Goal: Information Seeking & Learning: Learn about a topic

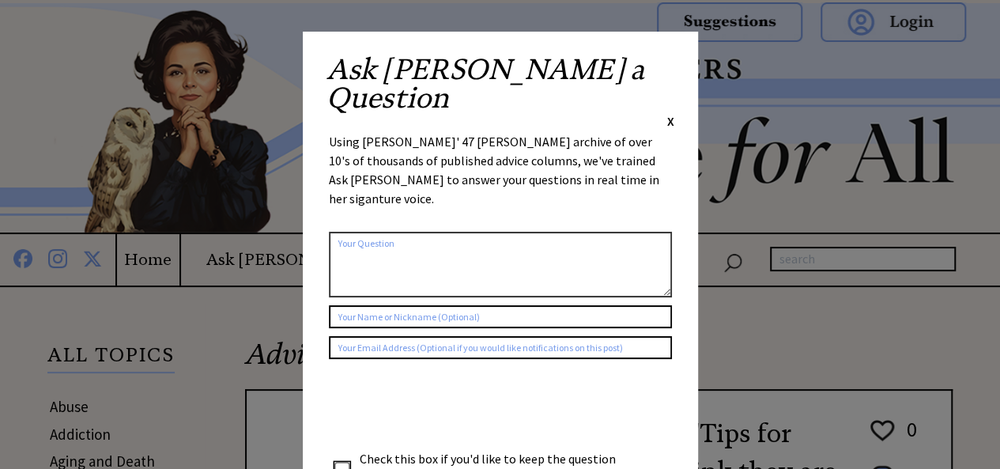
click at [669, 113] on span "X" at bounding box center [670, 121] width 7 height 16
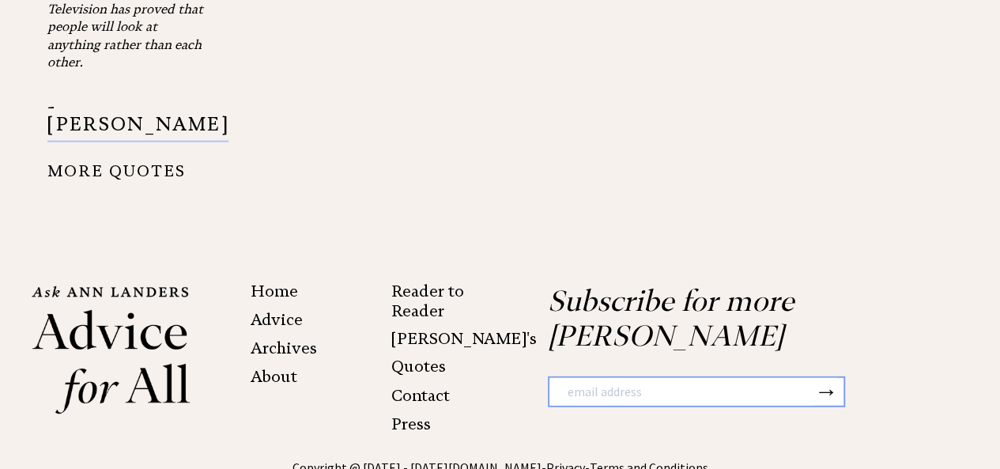
scroll to position [1987, 0]
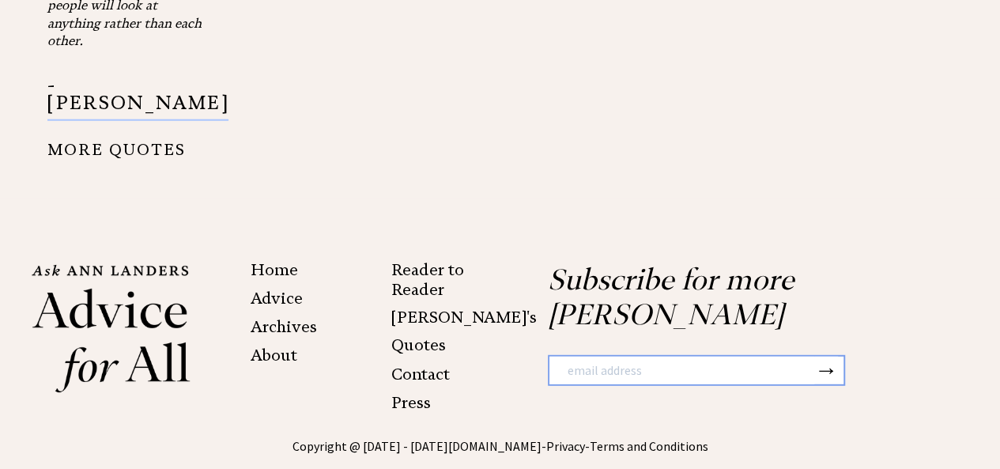
drag, startPoint x: 305, startPoint y: 374, endPoint x: 522, endPoint y: 372, distance: 216.5
click at [522, 438] on span "Copyright @ [DATE] - [DATE] [DOMAIN_NAME] - Privacy - Terms and Conditions [PER…" at bounding box center [500, 464] width 736 height 52
copy span "Copyright @ 2016 - 2025 AnnLanders.com"
click at [265, 436] on center "Copyright @ 2016 - 2025 AnnLanders.com - Privacy - Terms and Conditions ANN LAN…" at bounding box center [500, 463] width 936 height 55
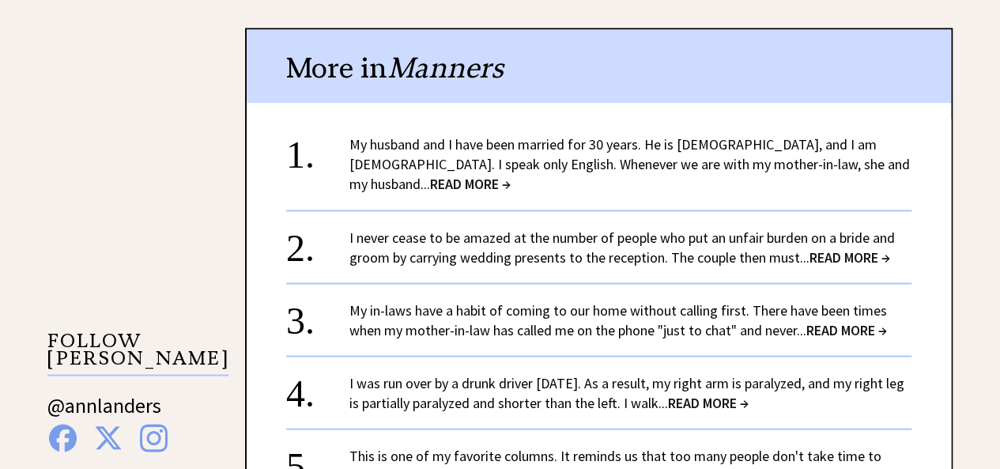
scroll to position [1355, 0]
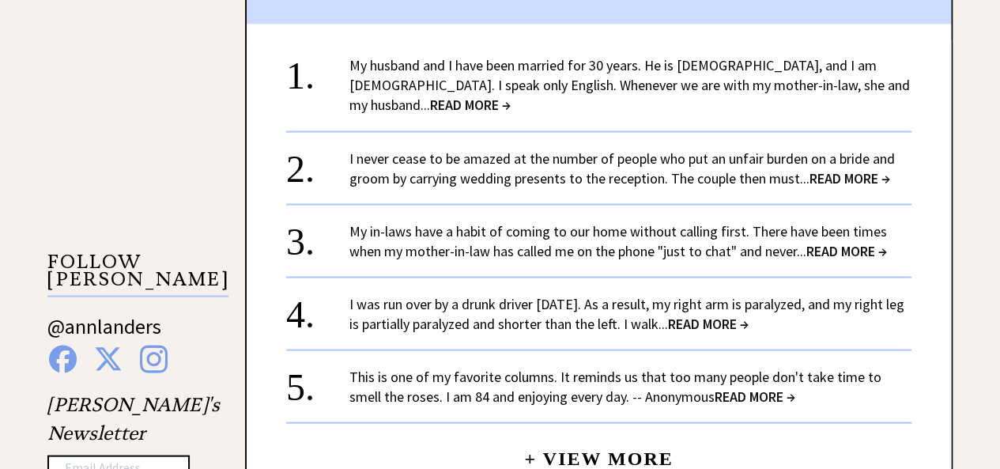
click at [744, 314] on span "READ MORE →" at bounding box center [708, 323] width 81 height 18
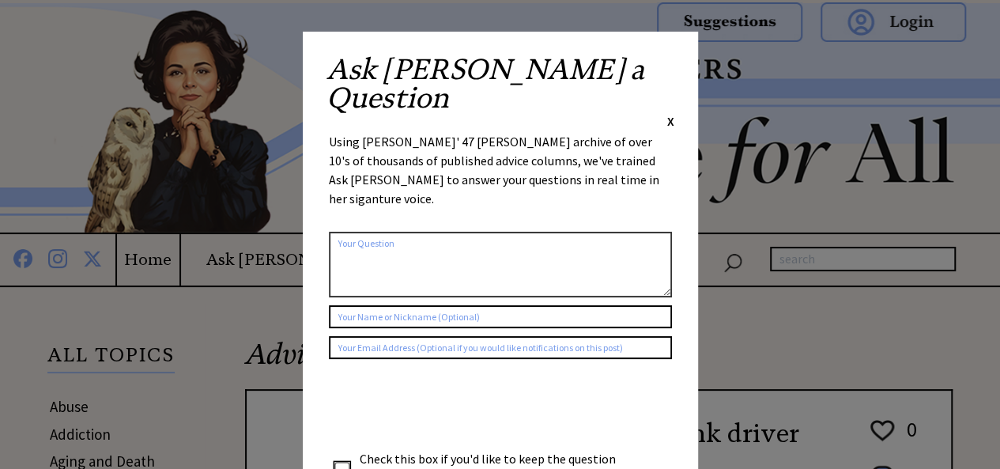
click at [670, 113] on span "X" at bounding box center [670, 121] width 7 height 16
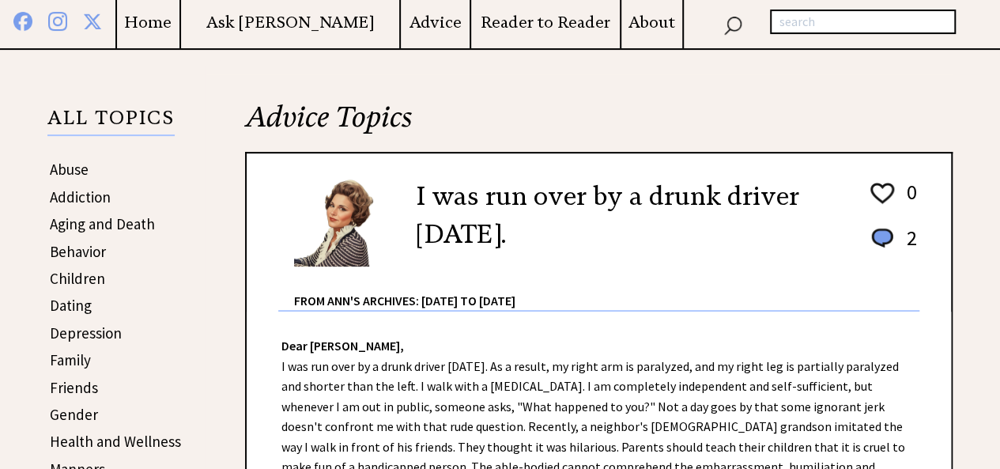
scroll to position [237, 0]
